Goal: Information Seeking & Learning: Learn about a topic

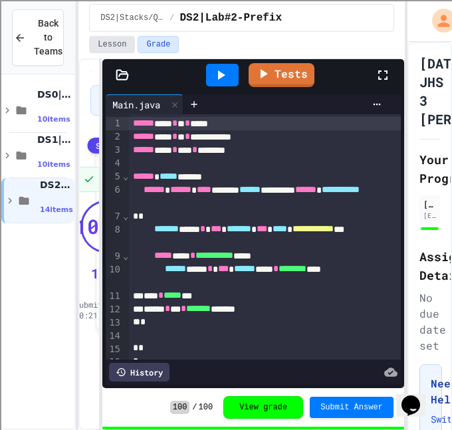
click at [108, 43] on button "Lesson" at bounding box center [112, 44] width 46 height 17
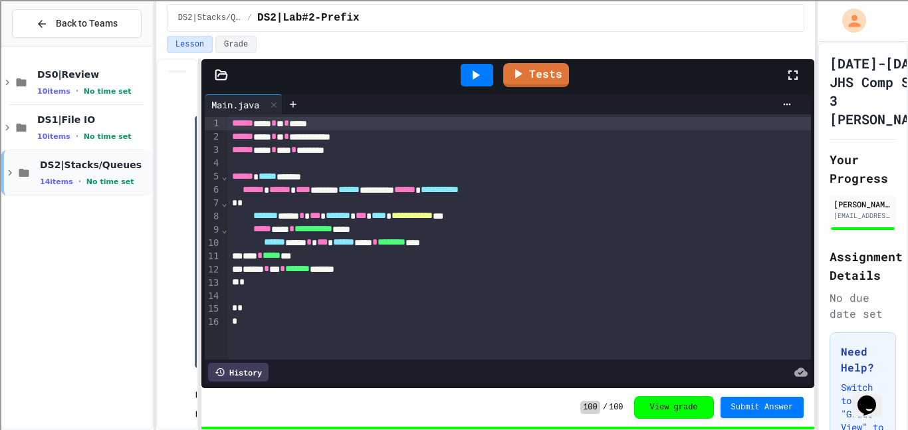
click at [71, 159] on span "DS2|Stacks/Queues" at bounding box center [95, 165] width 110 height 12
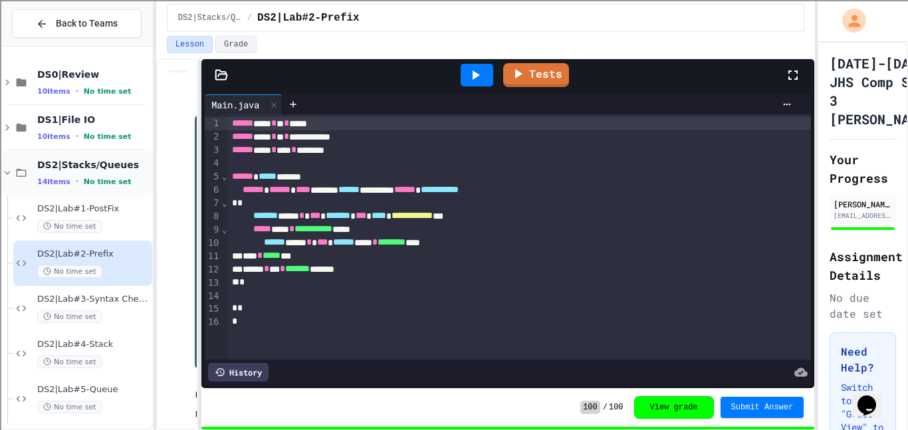
click at [75, 159] on span "DS2|Stacks/Queues" at bounding box center [93, 165] width 112 height 12
